Goal: Entertainment & Leisure: Consume media (video, audio)

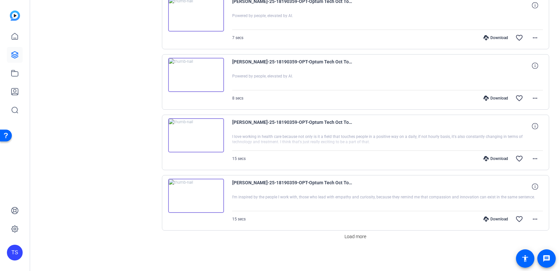
scroll to position [514, 0]
click at [360, 237] on span "Load more" at bounding box center [356, 236] width 22 height 7
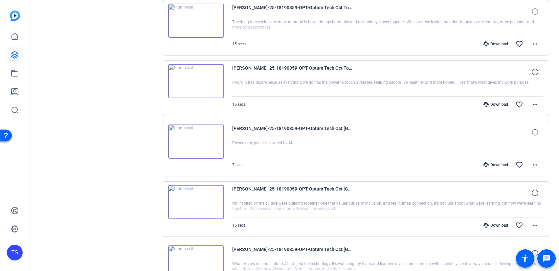
scroll to position [751, 0]
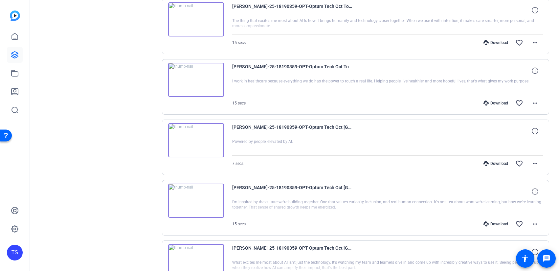
click at [195, 81] on img at bounding box center [196, 80] width 56 height 34
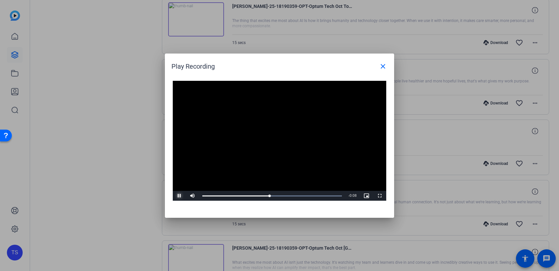
click at [179, 196] on span "Video Player" at bounding box center [179, 196] width 13 height 0
click at [265, 144] on video "Video Player" at bounding box center [280, 141] width 214 height 120
click at [179, 196] on span "Video Player" at bounding box center [179, 196] width 13 height 0
